Goal: Information Seeking & Learning: Learn about a topic

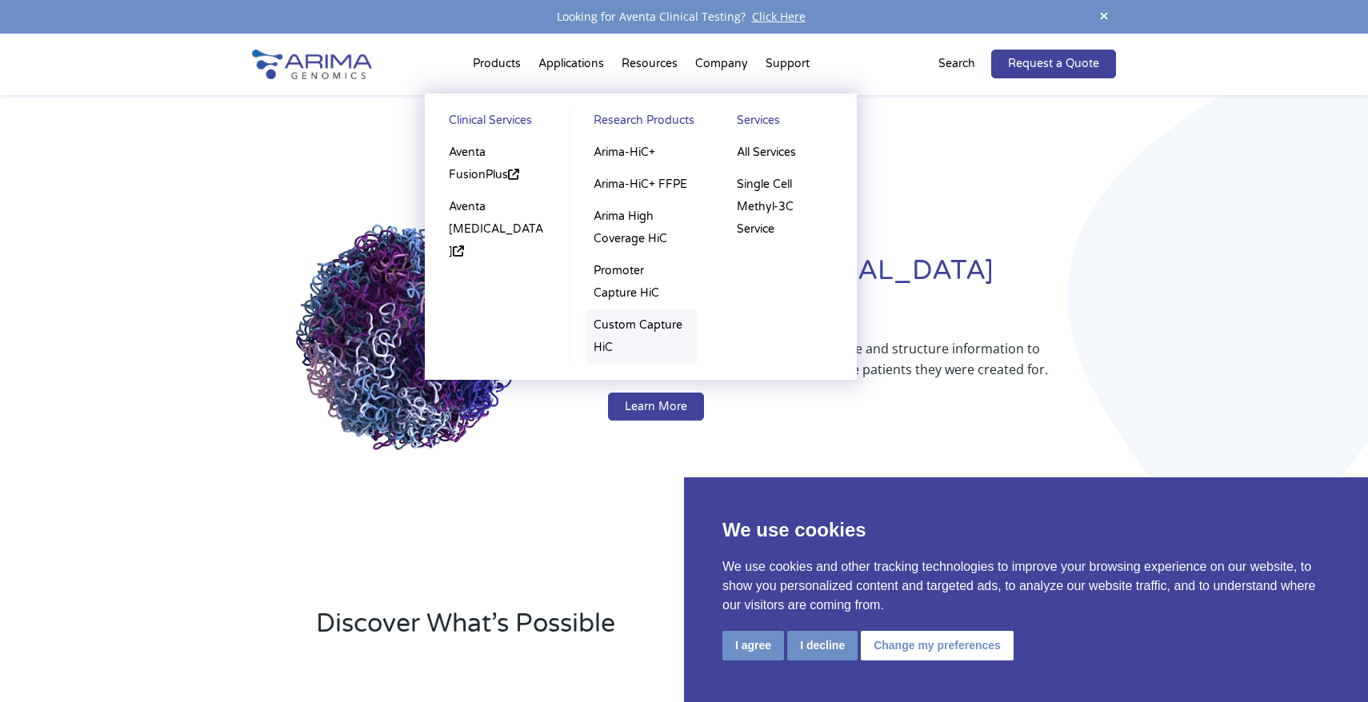
click at [595, 322] on link "Custom Capture HiC" at bounding box center [641, 337] width 111 height 54
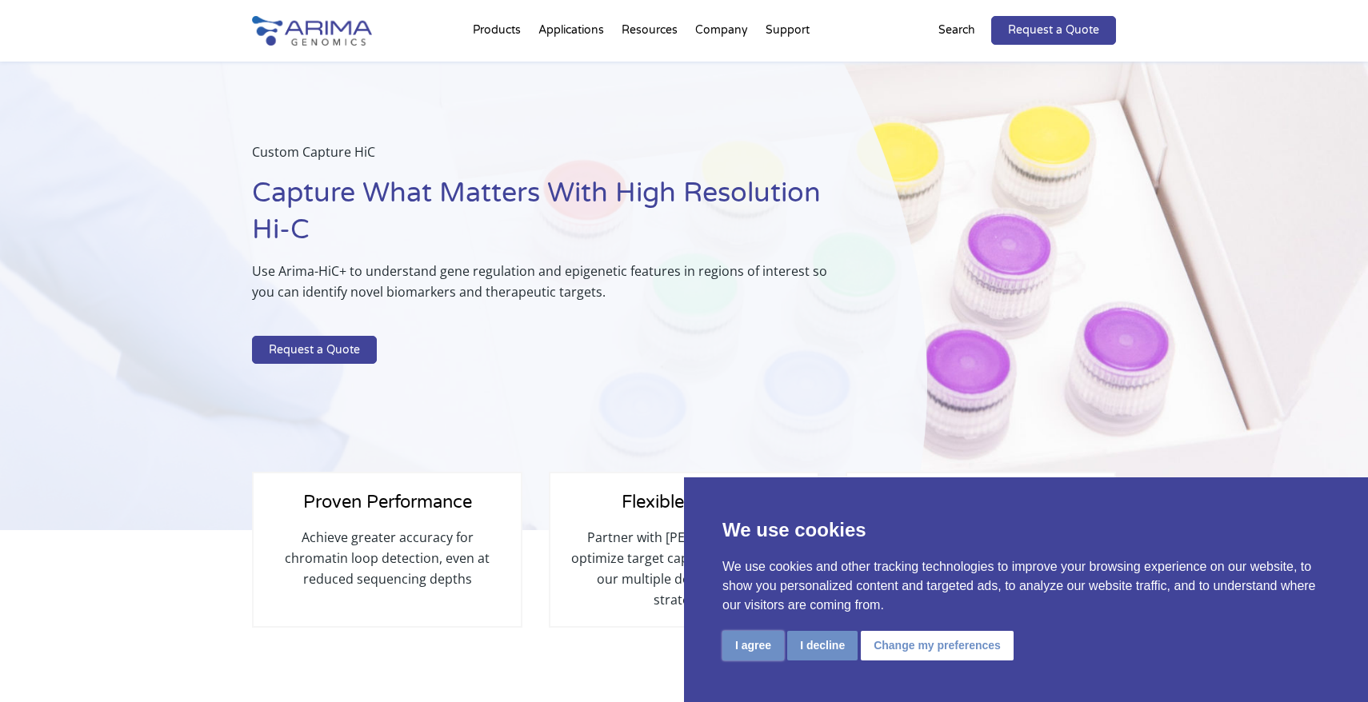
click at [738, 646] on button "I agree" at bounding box center [753, 646] width 62 height 30
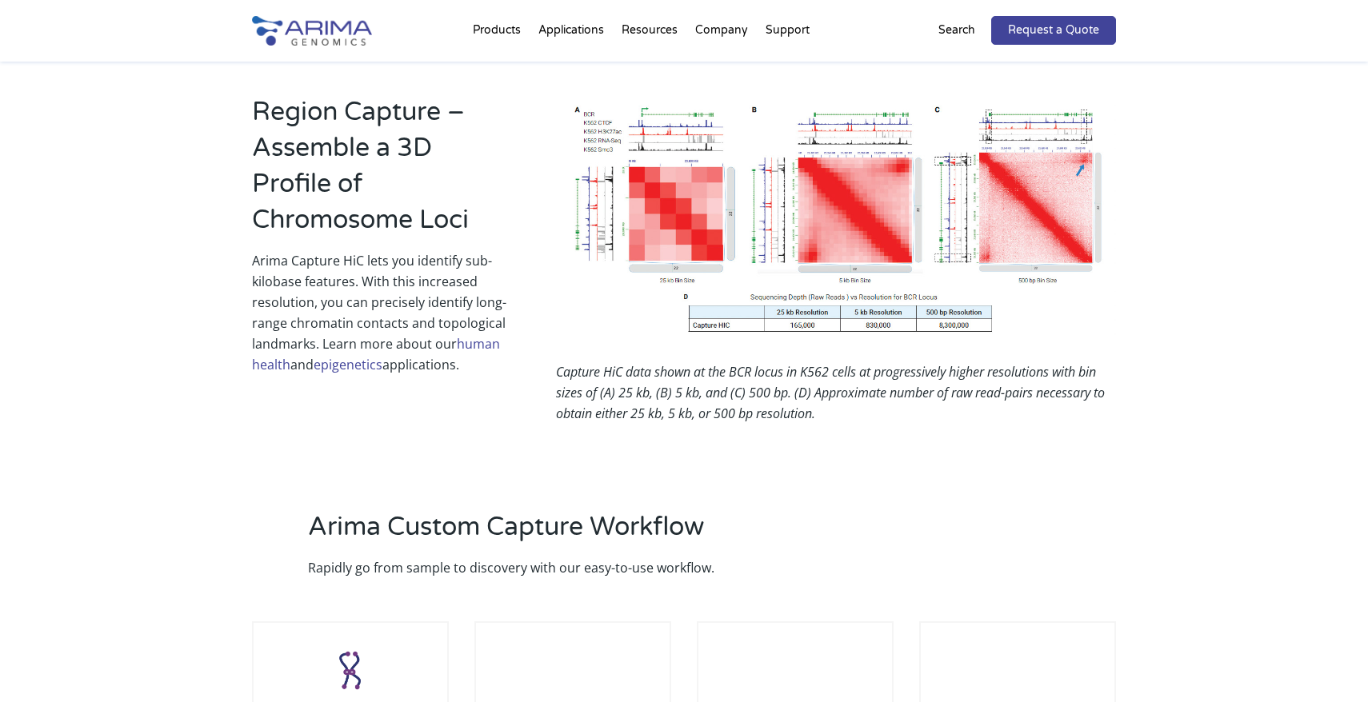
scroll to position [1109, 0]
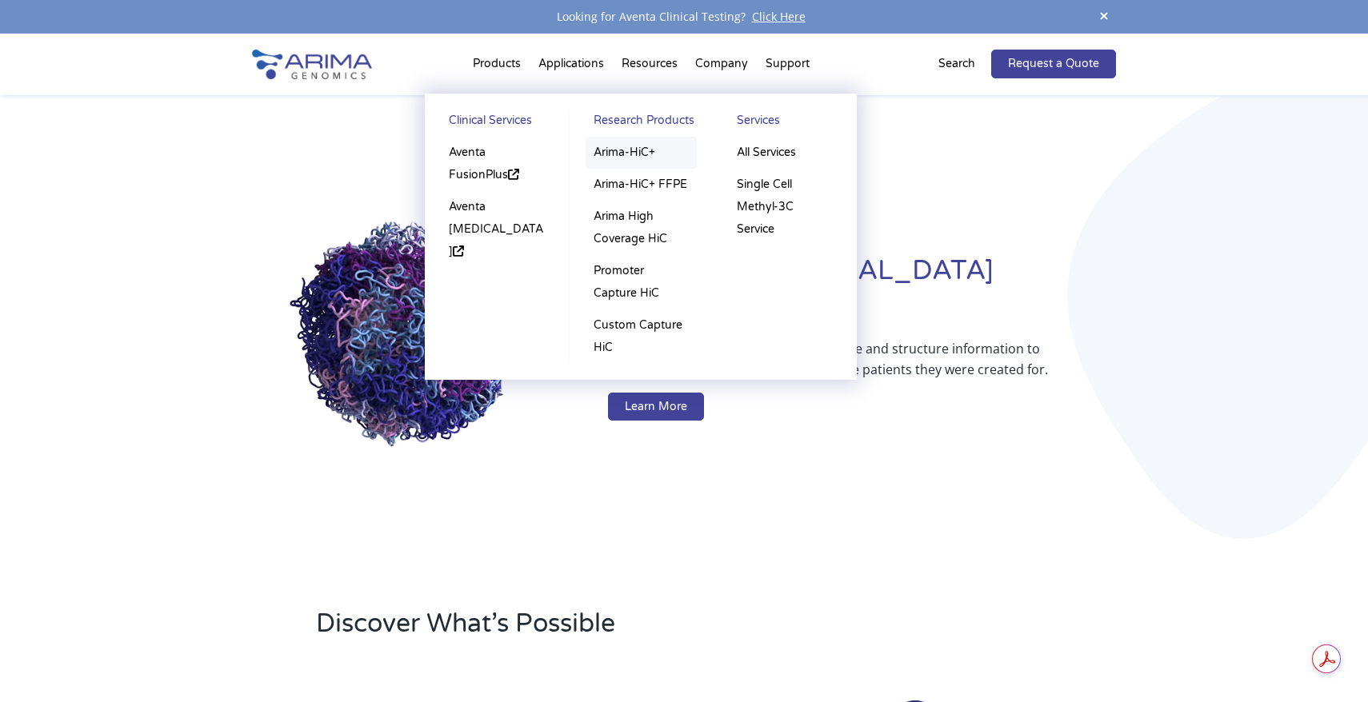
click at [600, 157] on link "Arima-HiC+" at bounding box center [641, 153] width 111 height 32
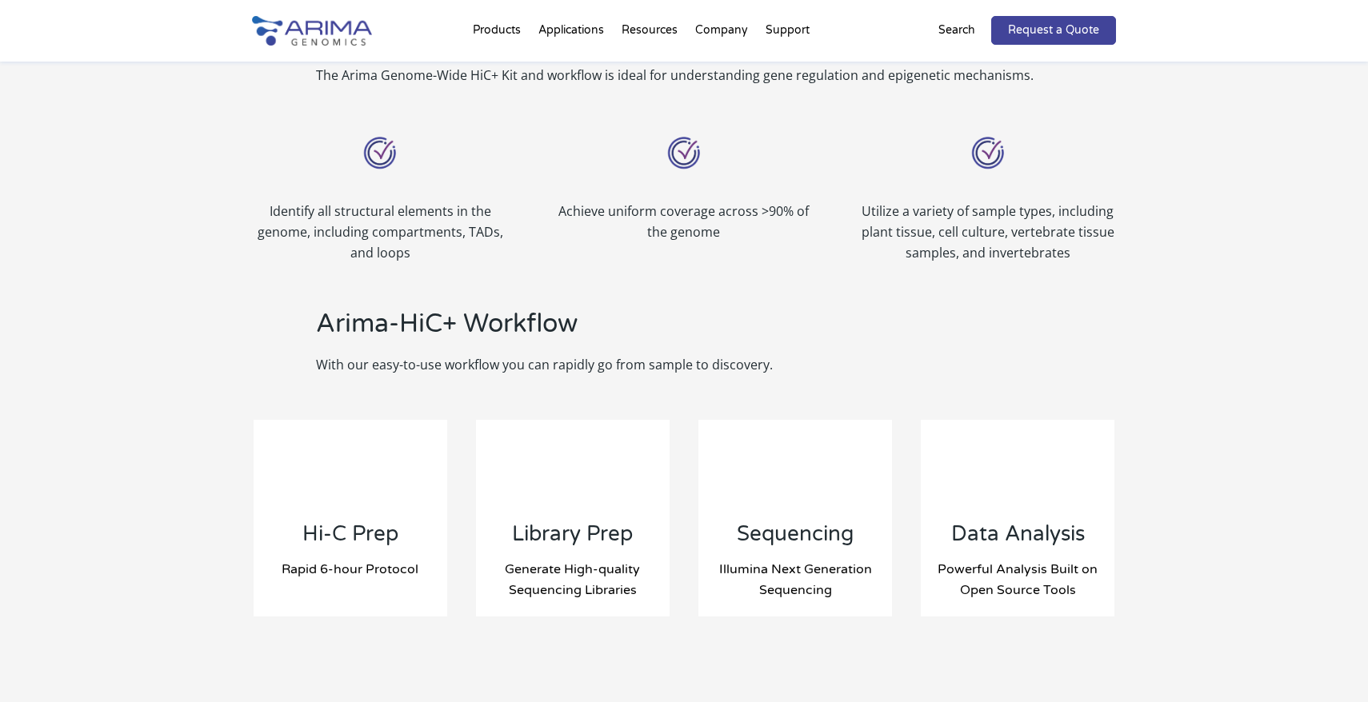
scroll to position [1441, 0]
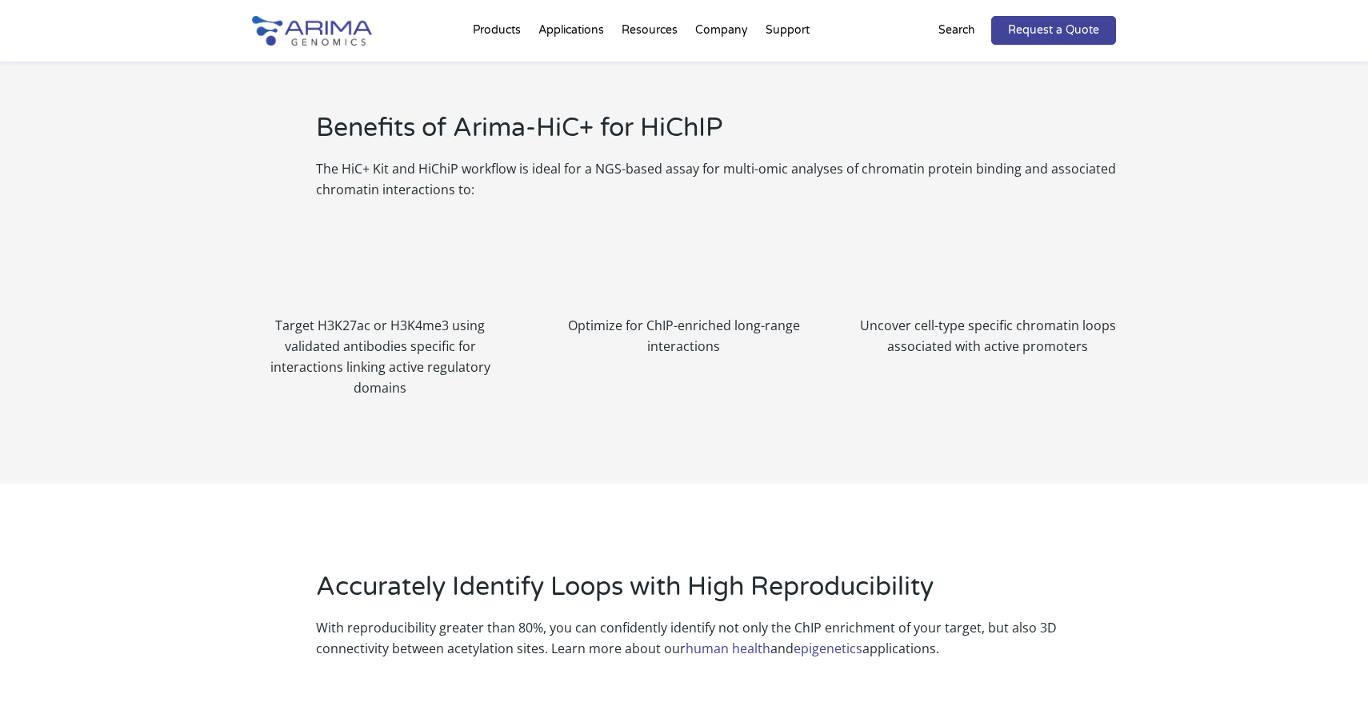
scroll to position [1127, 0]
